Goal: Find specific page/section: Find specific page/section

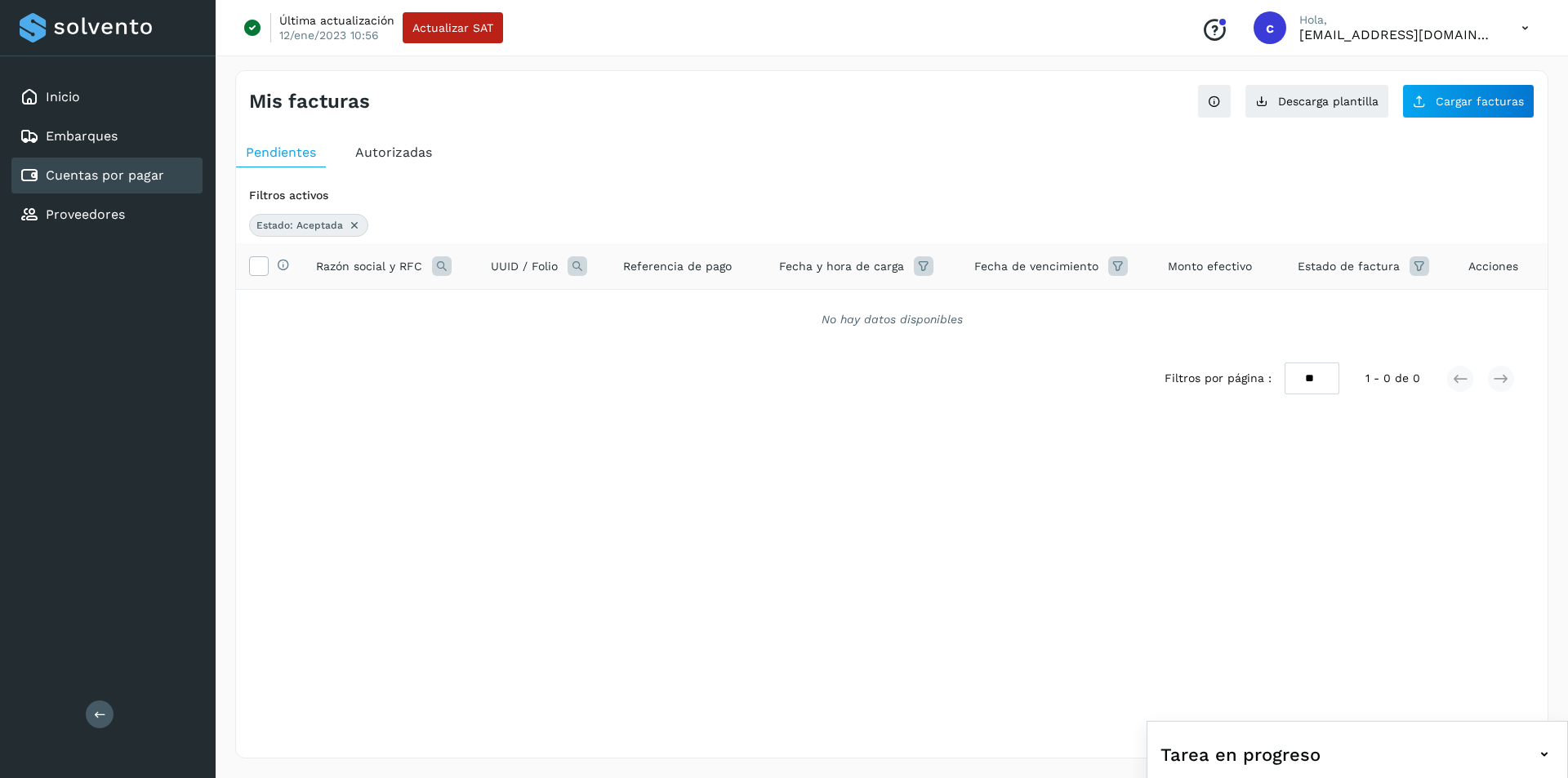
click at [389, 160] on span "Autorizadas" at bounding box center [394, 152] width 76 height 15
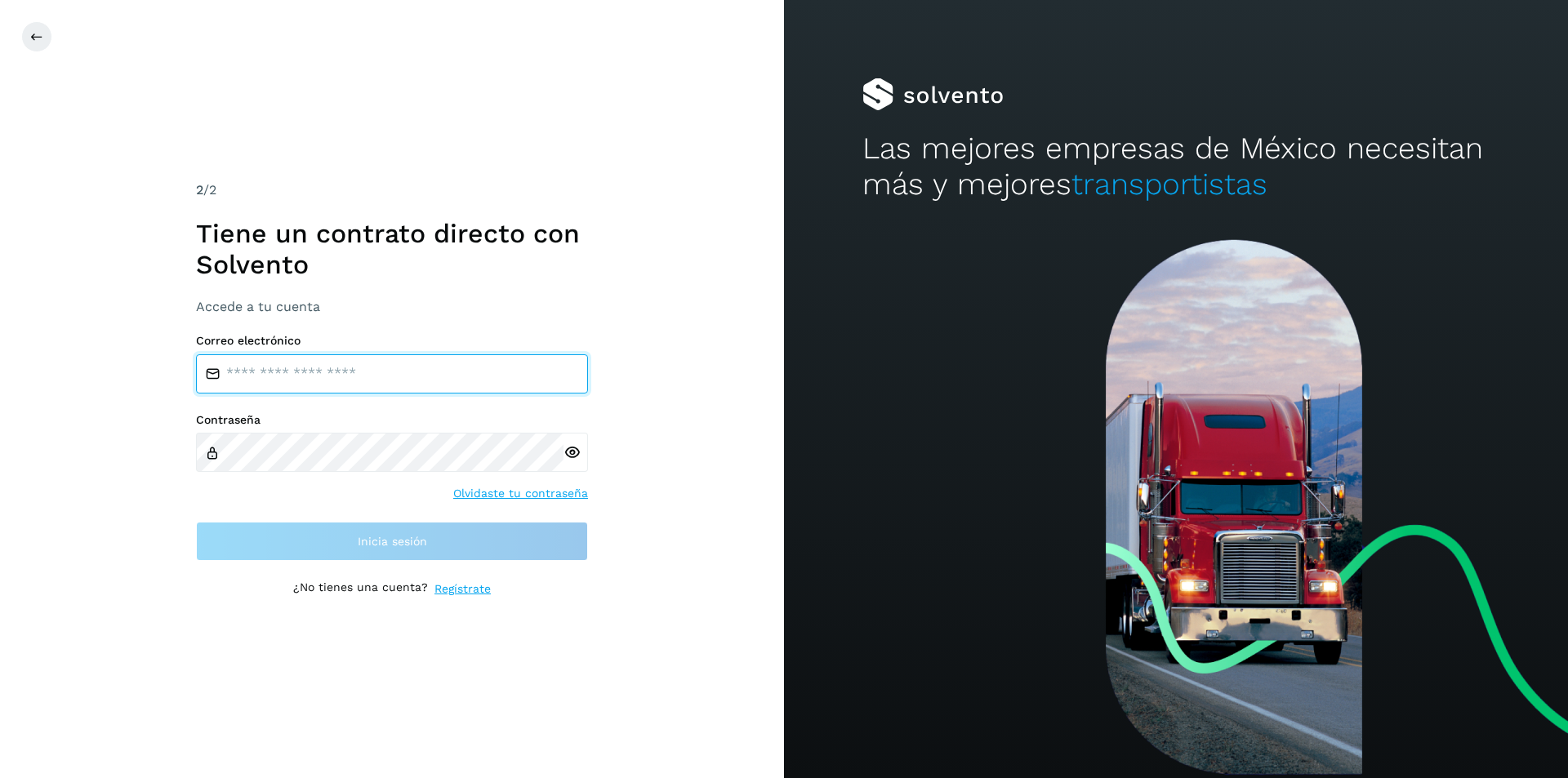
click at [403, 360] on input "email" at bounding box center [392, 374] width 392 height 39
type input "**********"
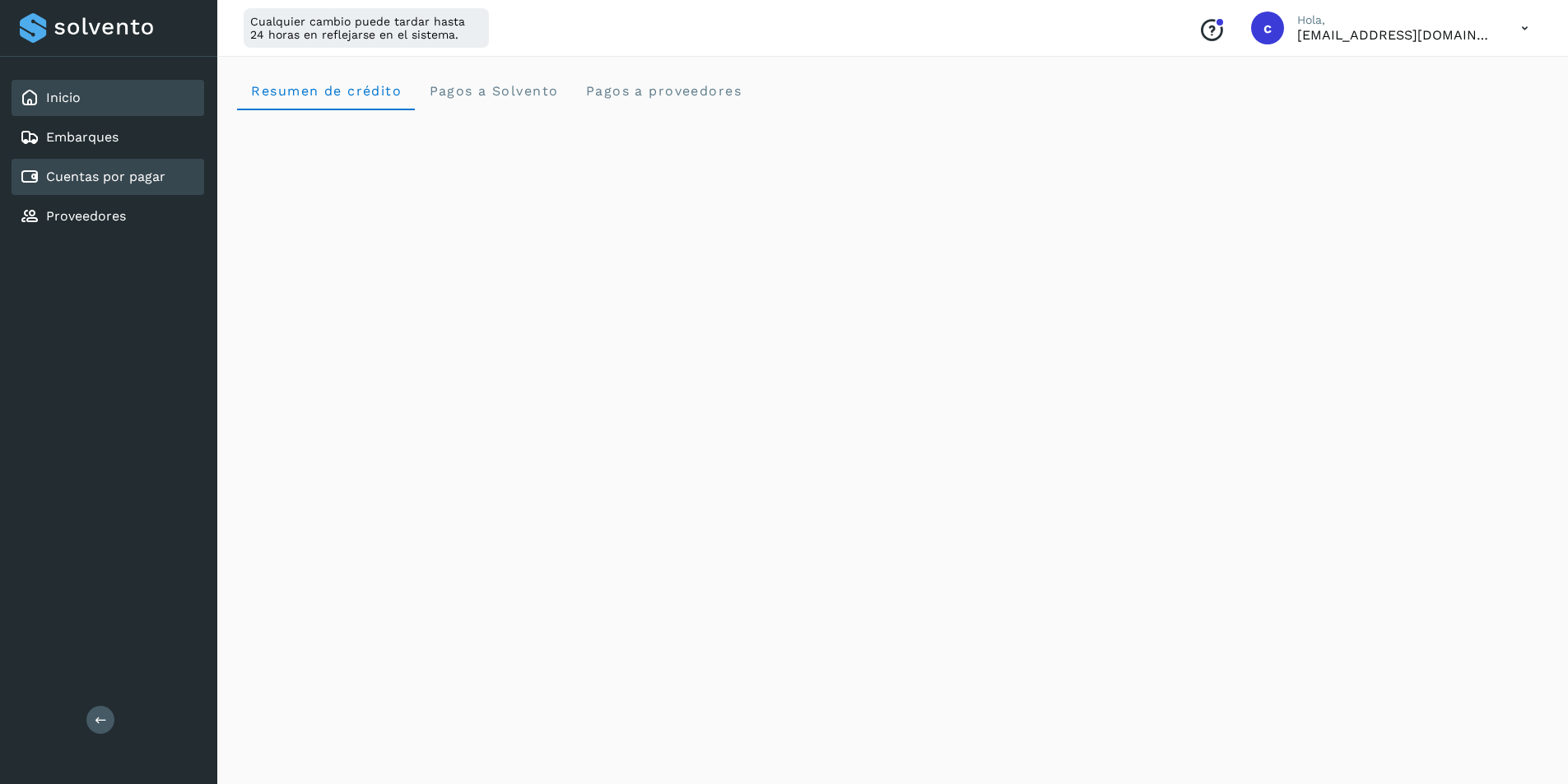
click at [121, 178] on link "Cuentas por pagar" at bounding box center [106, 176] width 120 height 15
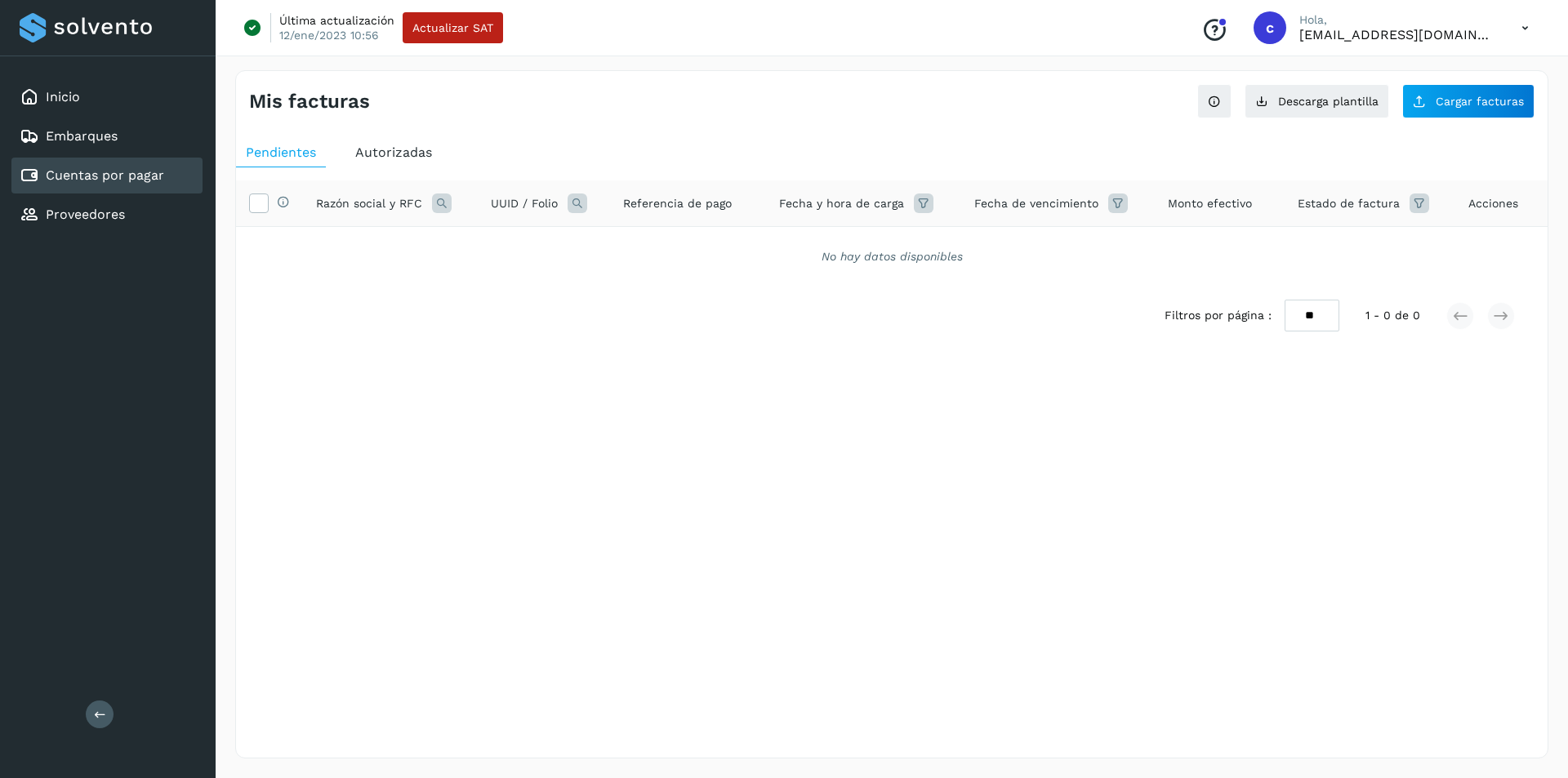
click at [440, 160] on div "Autorizadas" at bounding box center [393, 152] width 97 height 30
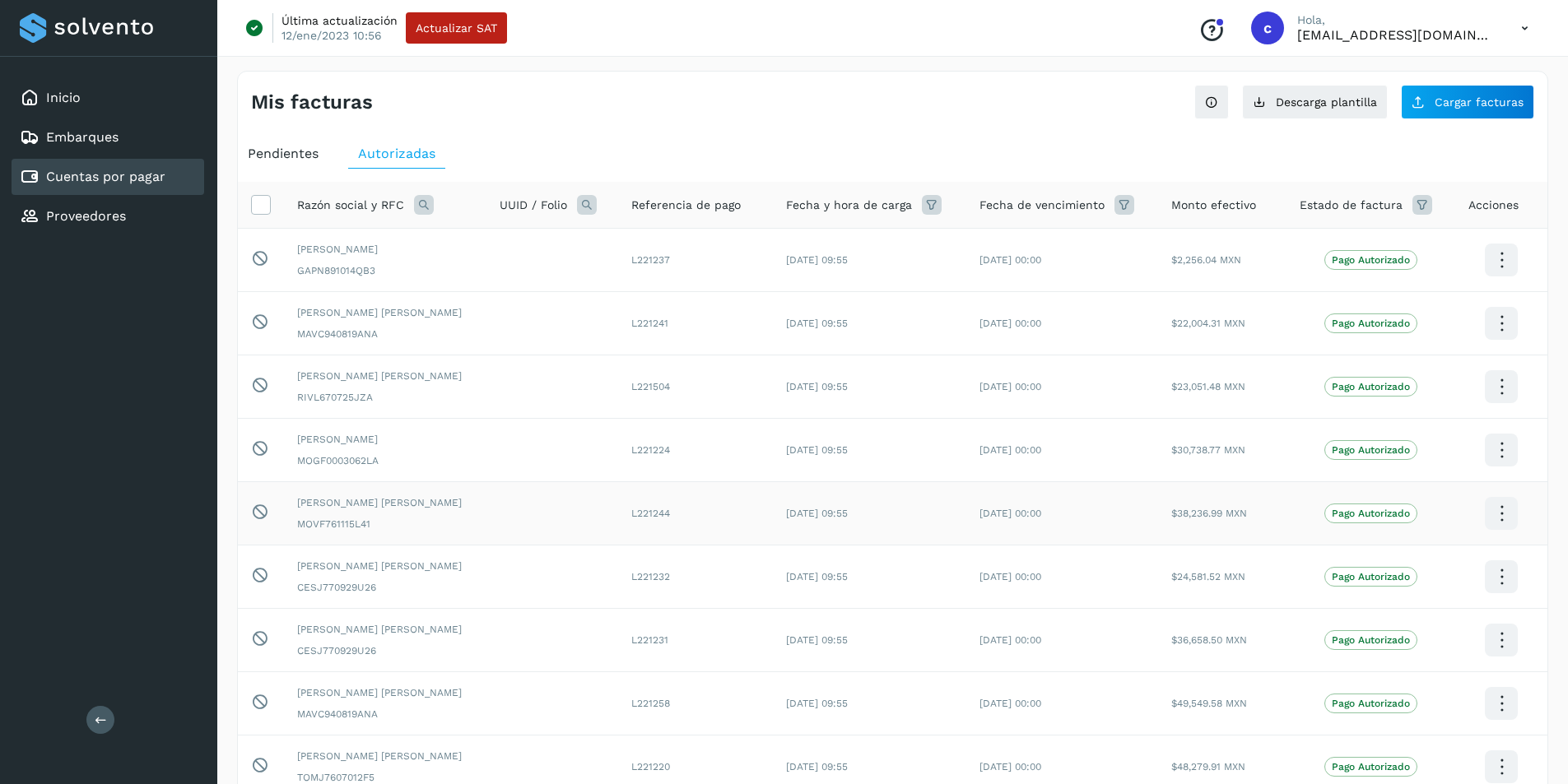
scroll to position [218, 0]
